Goal: Information Seeking & Learning: Check status

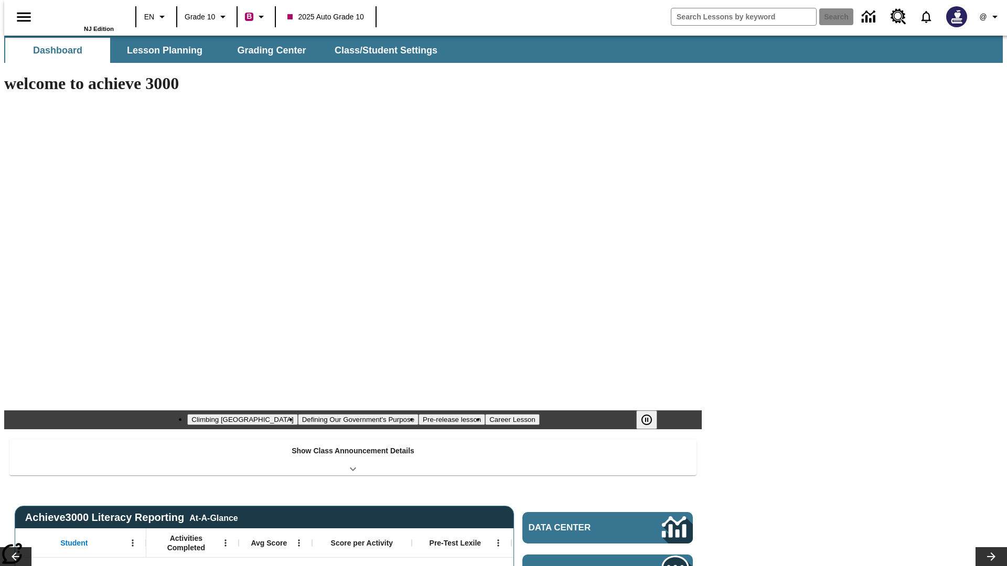
type input "-1"
click at [267, 50] on button "Grading Center" at bounding box center [271, 50] width 105 height 25
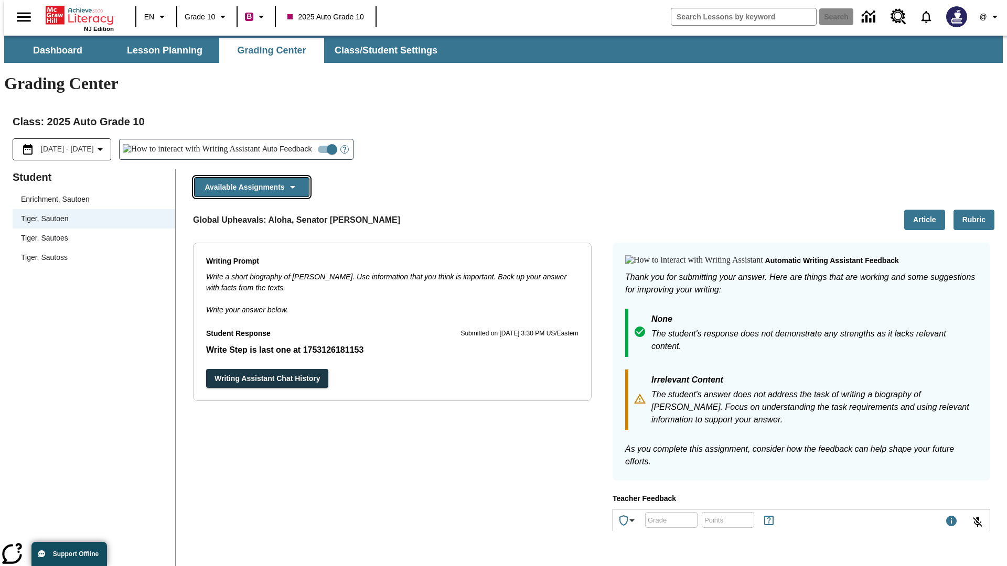
click at [249, 177] on button "Available Assignments" at bounding box center [251, 187] width 115 height 20
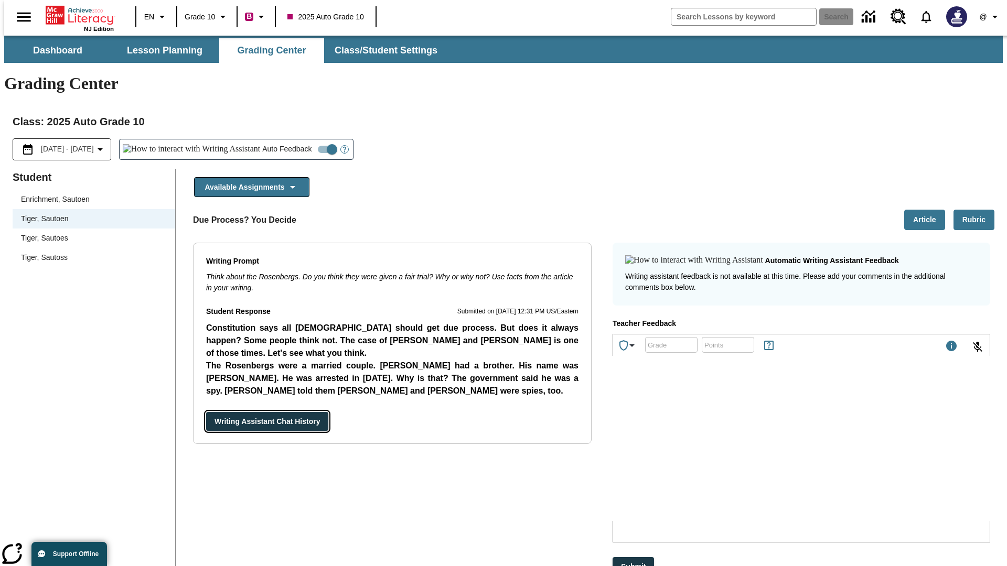
click at [206, 412] on button "Writing Assistant Chat History" at bounding box center [267, 421] width 122 height 19
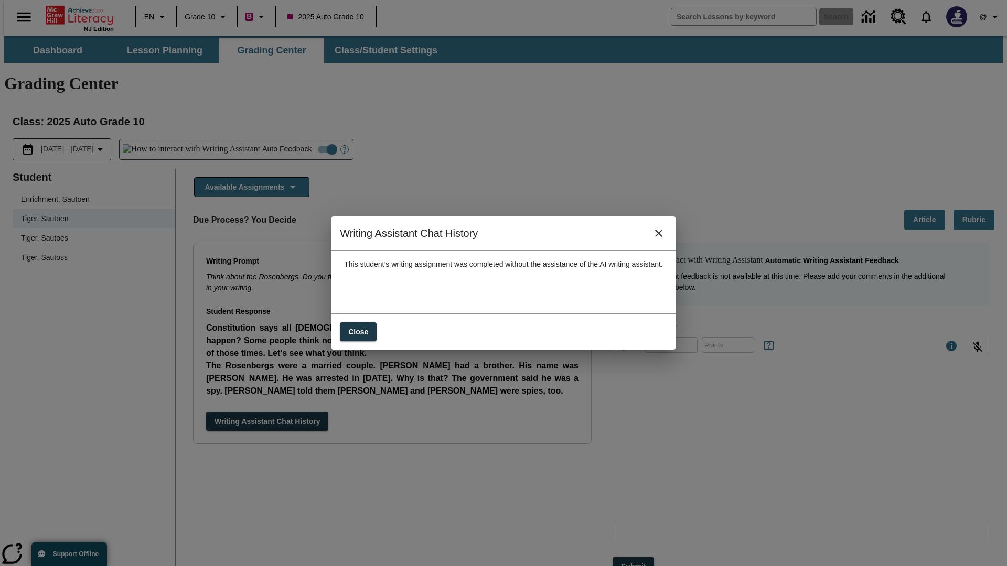
click at [662, 237] on icon "close" at bounding box center [658, 233] width 7 height 7
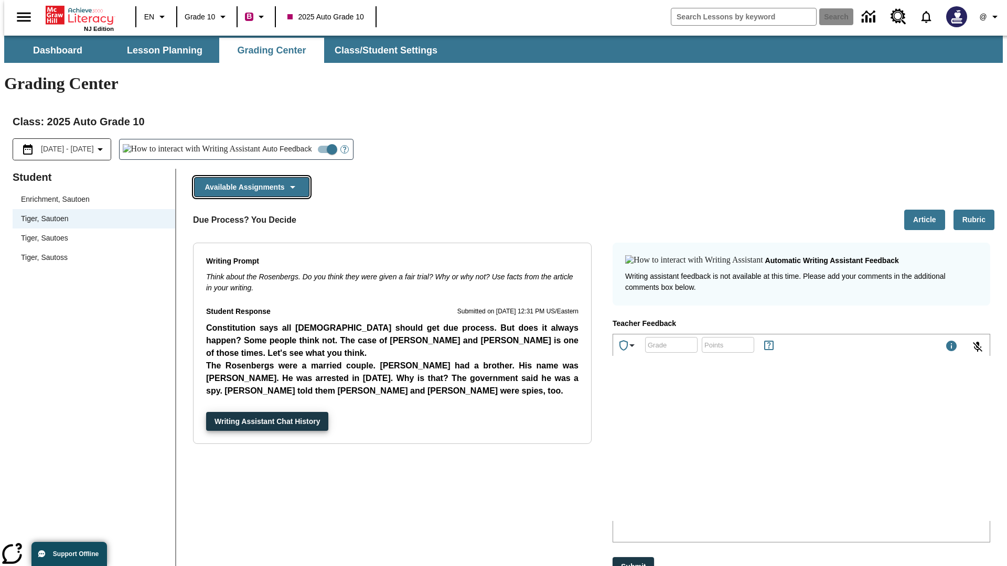
click at [249, 177] on button "Available Assignments" at bounding box center [251, 187] width 115 height 20
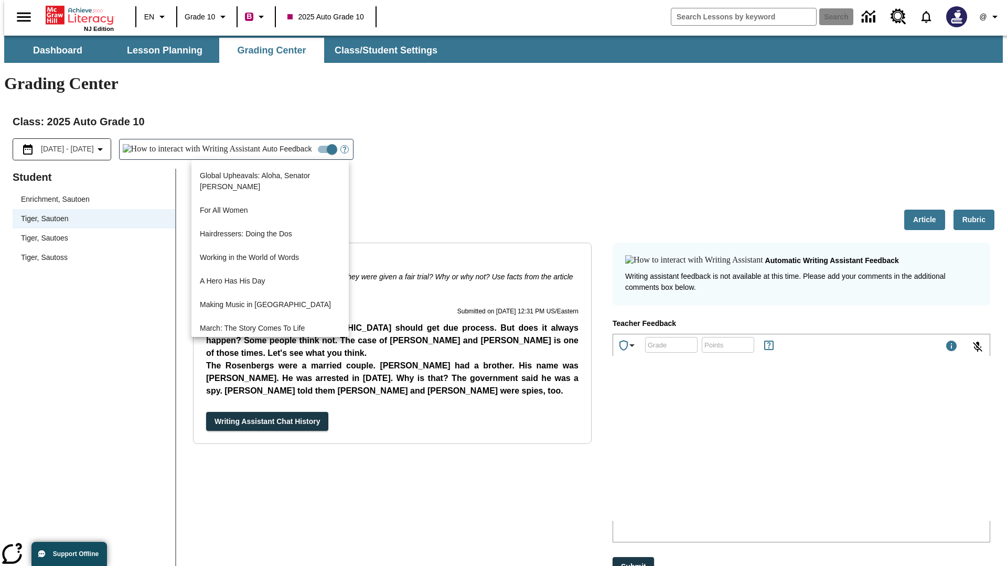
scroll to position [753, 0]
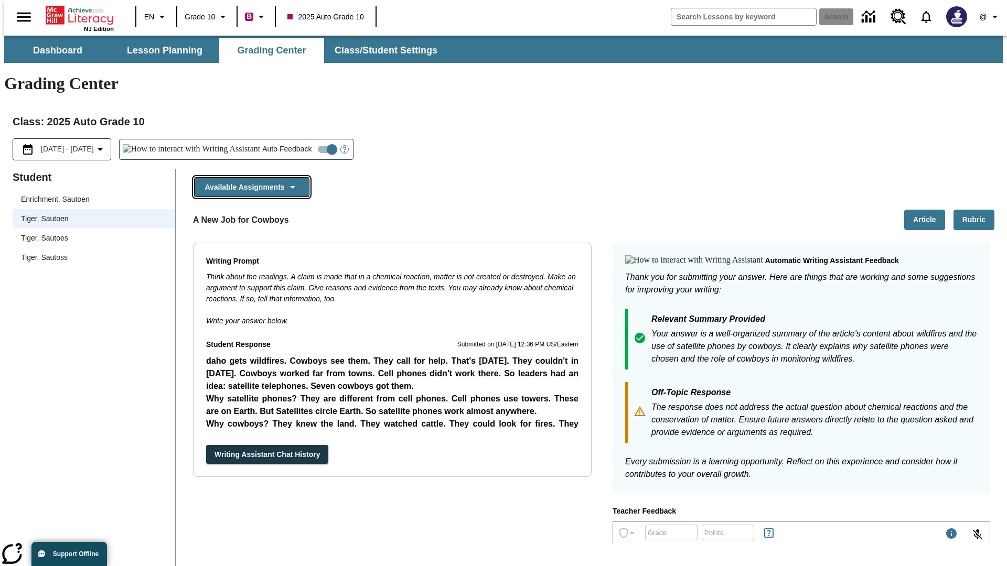
scroll to position [0, 0]
click at [206, 445] on button "Writing Assistant Chat History" at bounding box center [267, 454] width 122 height 19
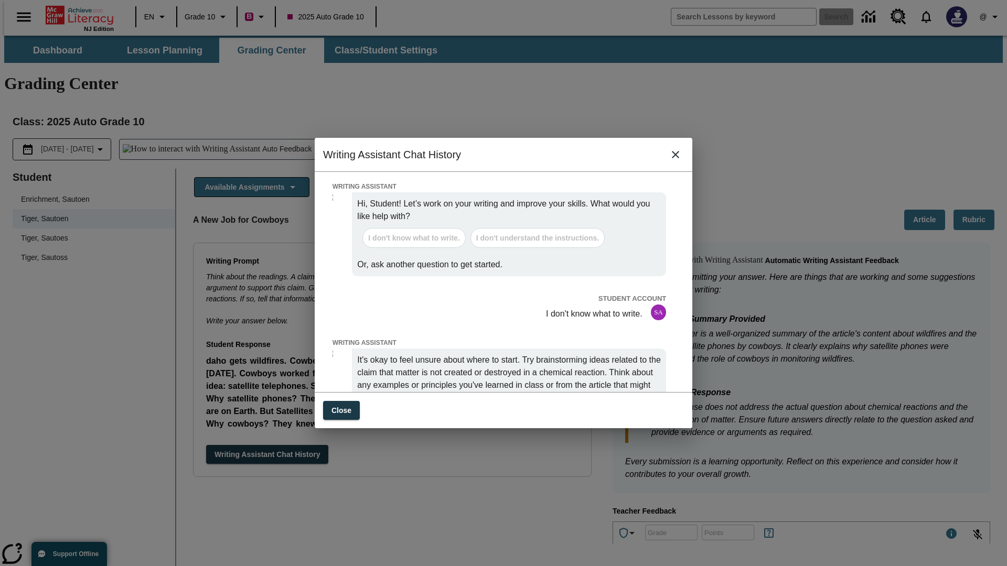
click at [675, 158] on icon "close" at bounding box center [675, 154] width 7 height 7
